Goal: Use online tool/utility: Utilize a website feature to perform a specific function

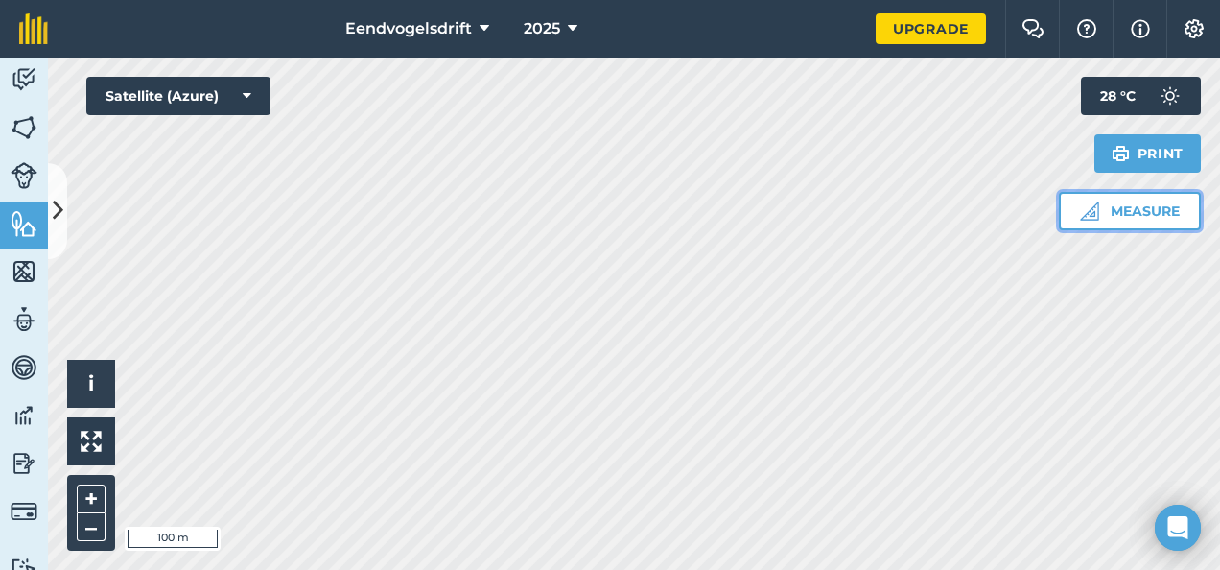
click at [1103, 220] on button "Measure" at bounding box center [1130, 211] width 142 height 38
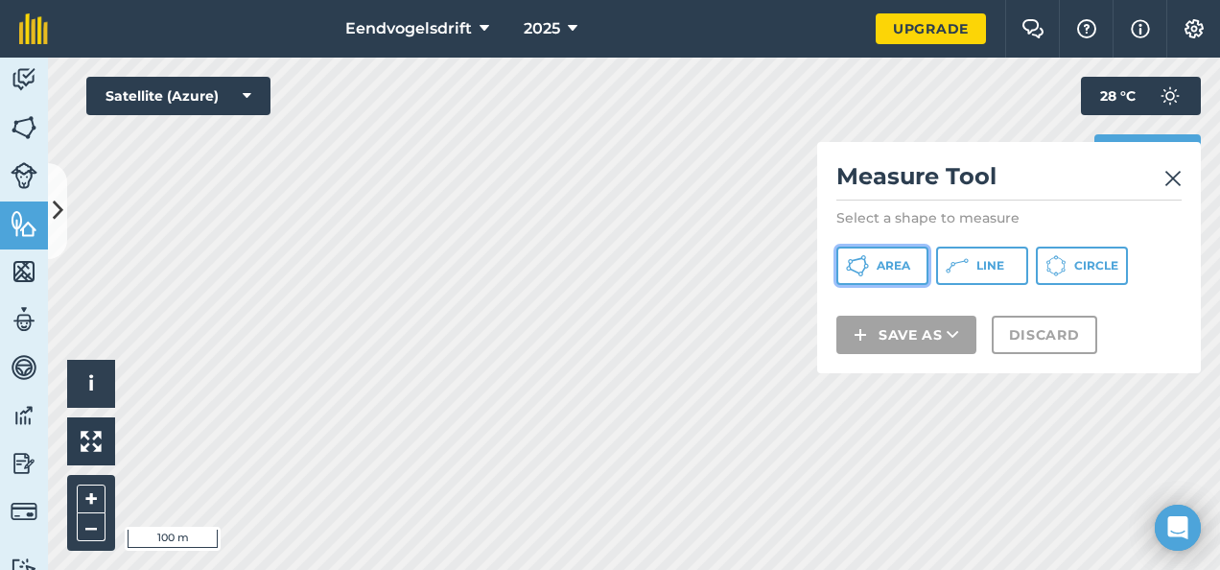
click at [873, 266] on button "Area" at bounding box center [883, 266] width 92 height 38
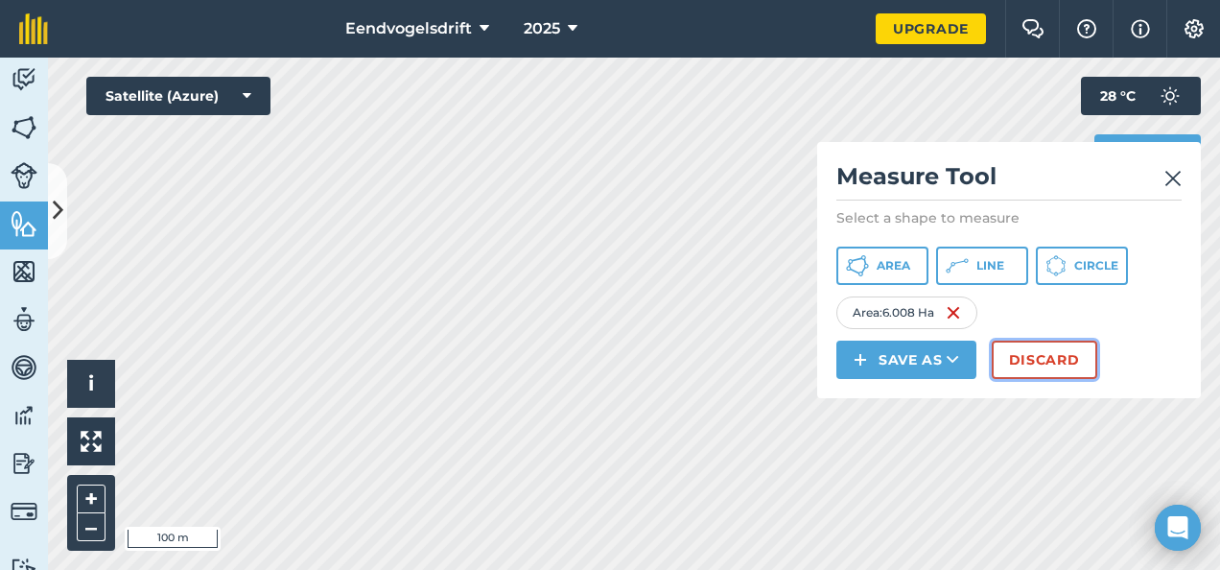
click at [1084, 357] on button "Discard" at bounding box center [1045, 360] width 106 height 38
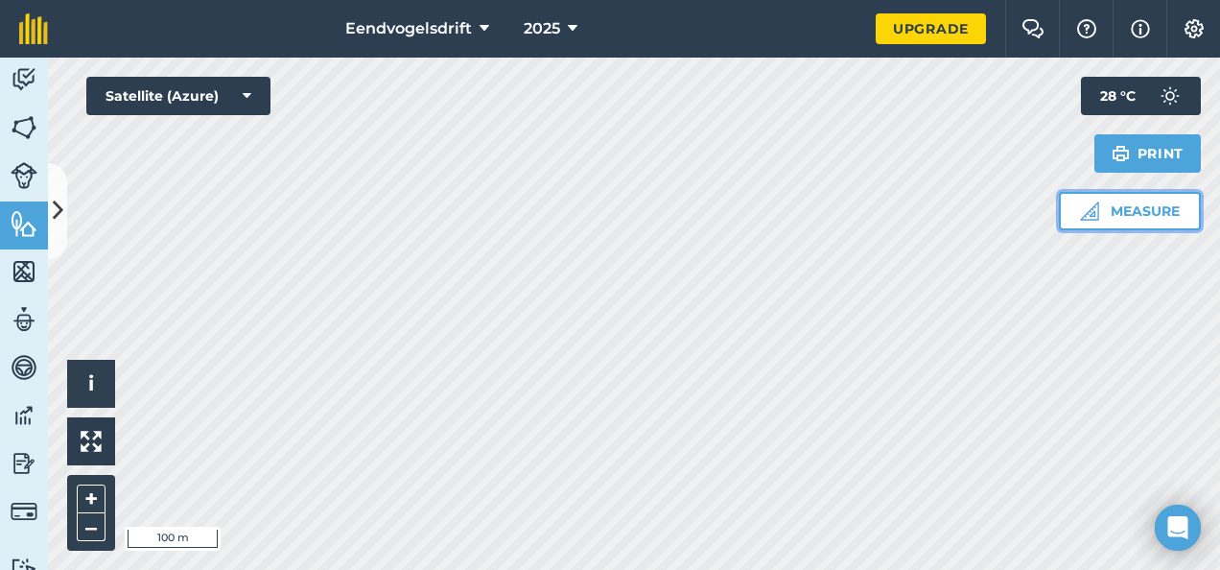
click at [1169, 210] on button "Measure" at bounding box center [1130, 211] width 142 height 38
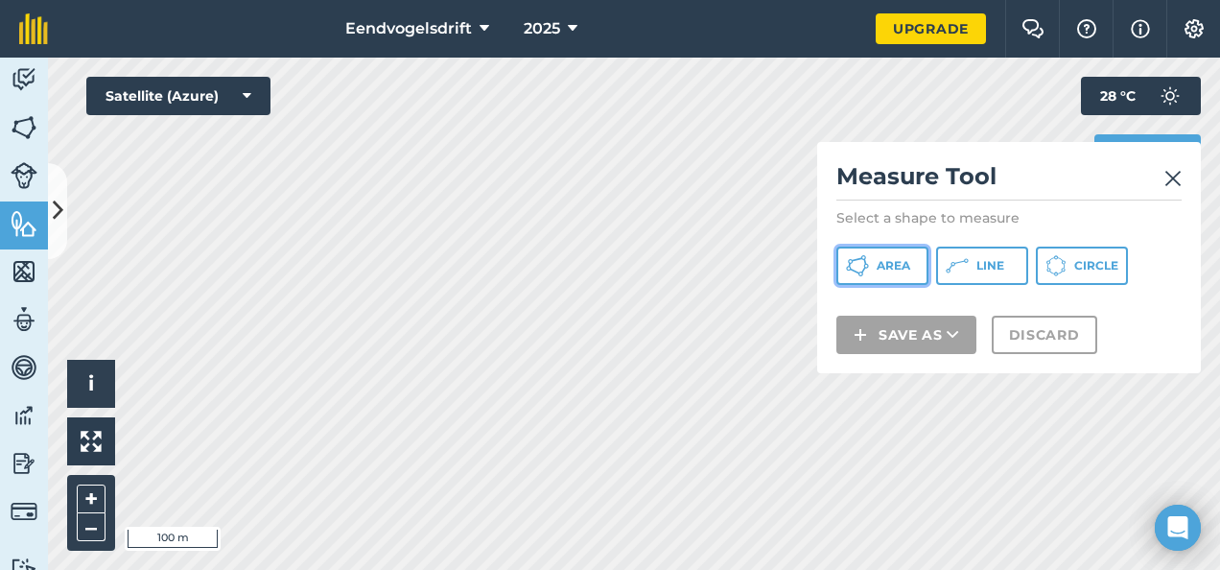
click at [908, 268] on span "Area" at bounding box center [894, 265] width 34 height 15
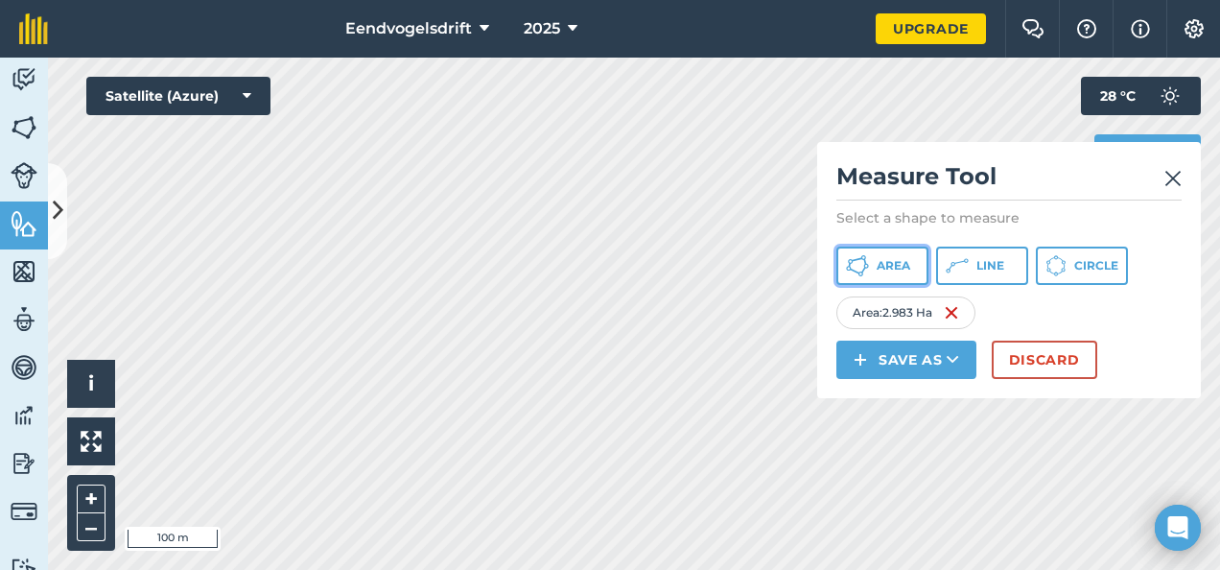
click at [874, 266] on button "Area" at bounding box center [883, 266] width 92 height 38
click at [1172, 173] on img at bounding box center [1173, 178] width 17 height 23
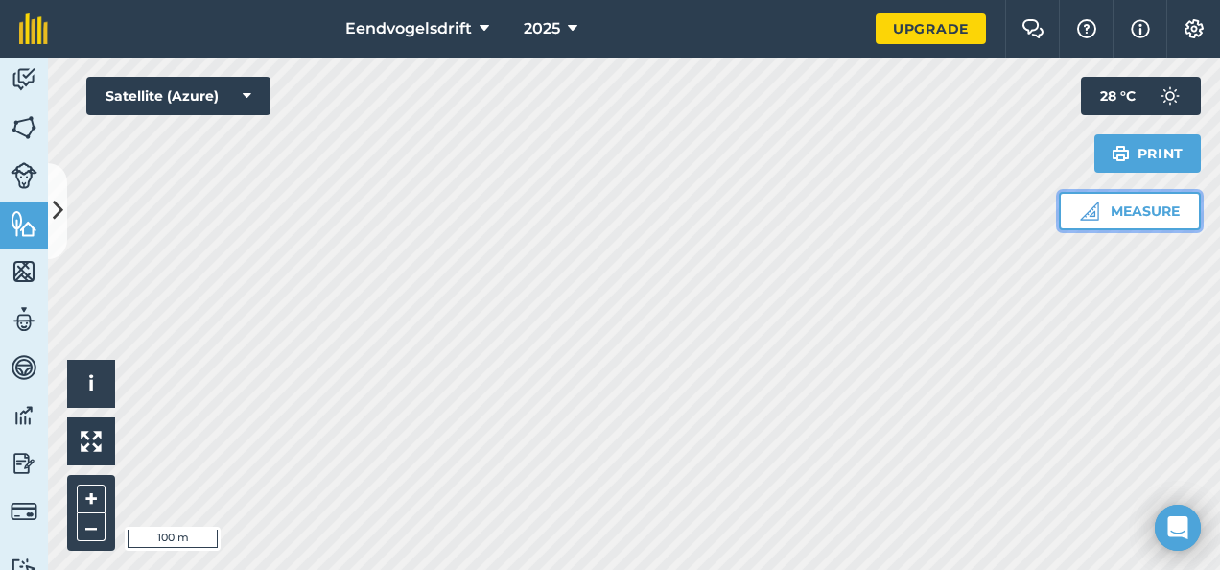
click at [1098, 211] on img at bounding box center [1089, 210] width 19 height 19
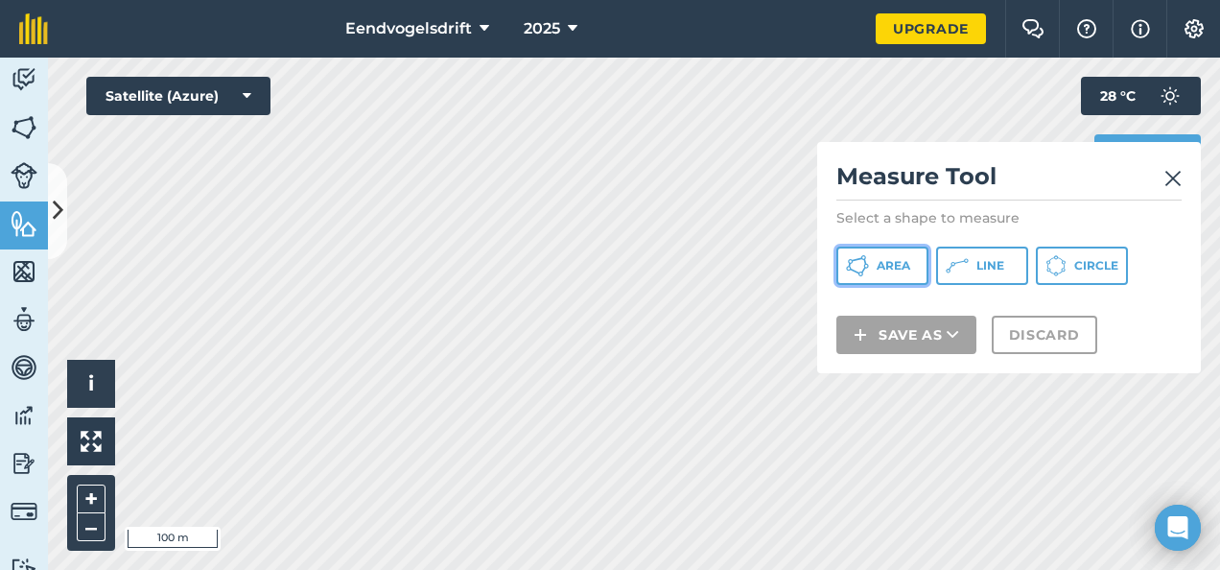
click at [873, 269] on button "Area" at bounding box center [883, 266] width 92 height 38
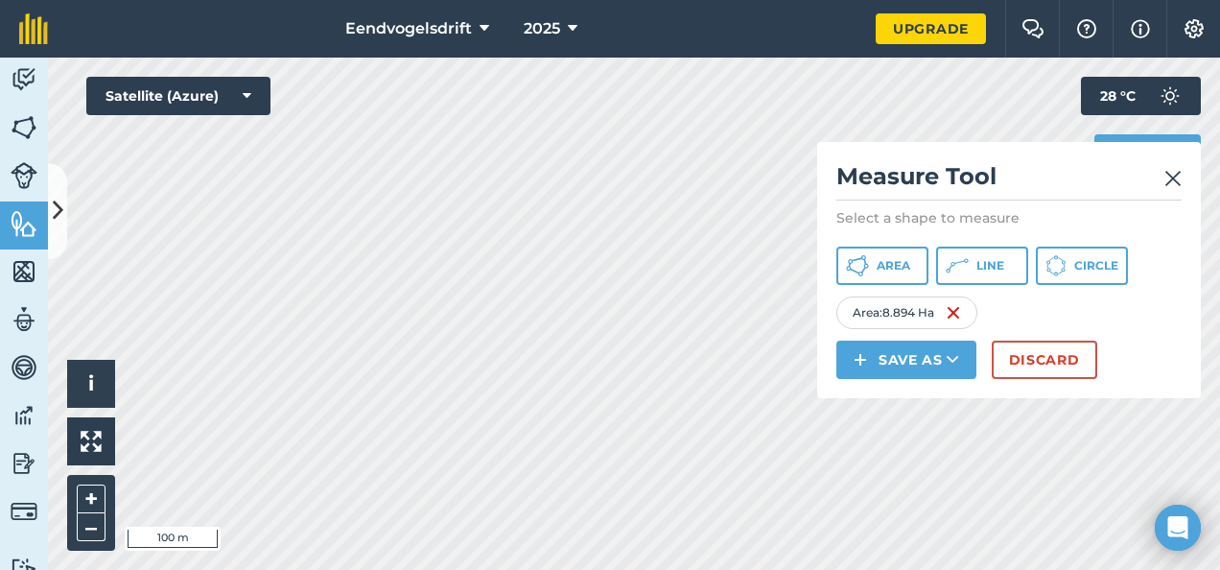
click at [1177, 170] on img at bounding box center [1173, 178] width 17 height 23
